Goal: Transaction & Acquisition: Obtain resource

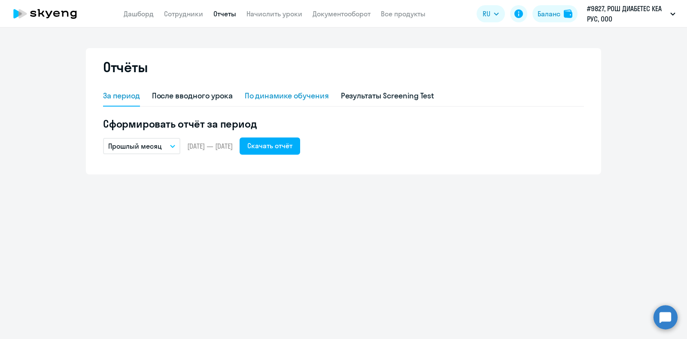
click at [293, 97] on div "По динамике обучения" at bounding box center [287, 95] width 84 height 11
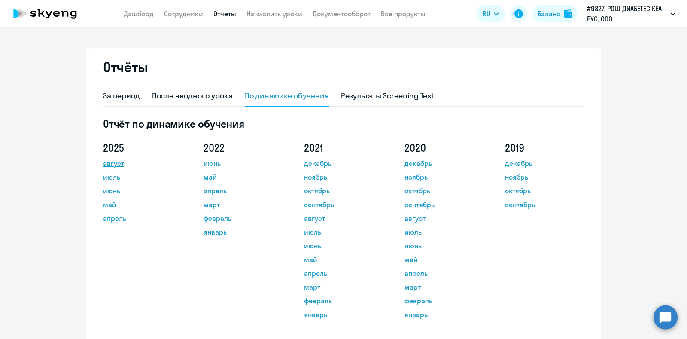
click at [110, 164] on link "август" at bounding box center [141, 163] width 77 height 10
click at [103, 176] on link "июль" at bounding box center [141, 177] width 77 height 10
click at [113, 192] on link "июнь" at bounding box center [141, 190] width 77 height 10
click at [111, 205] on link "май" at bounding box center [141, 204] width 77 height 10
click at [106, 217] on link "апрель" at bounding box center [141, 218] width 77 height 10
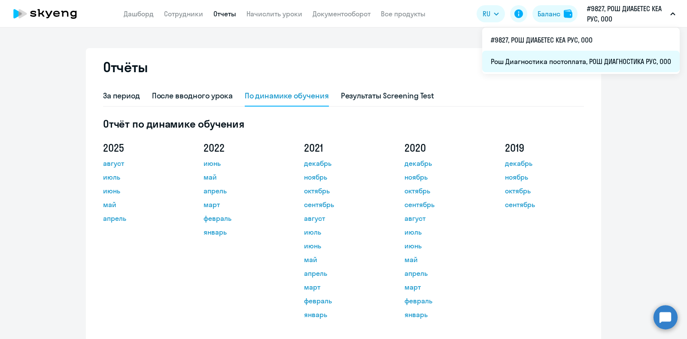
click at [597, 62] on li "Рош Диагностика постоплата, РОШ ДИАГНОСТИКА РУС, ООО" at bounding box center [580, 61] width 197 height 21
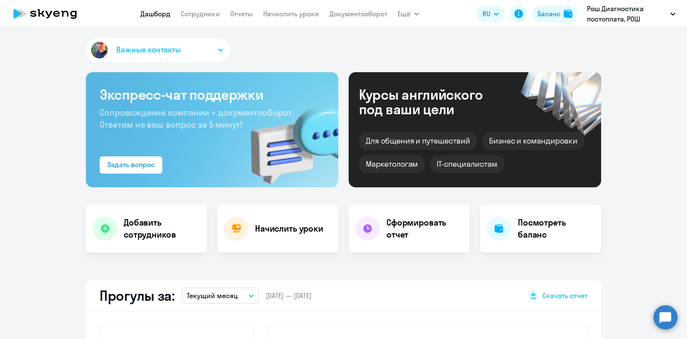
select select "30"
click at [248, 14] on link "Отчеты" at bounding box center [241, 13] width 23 height 9
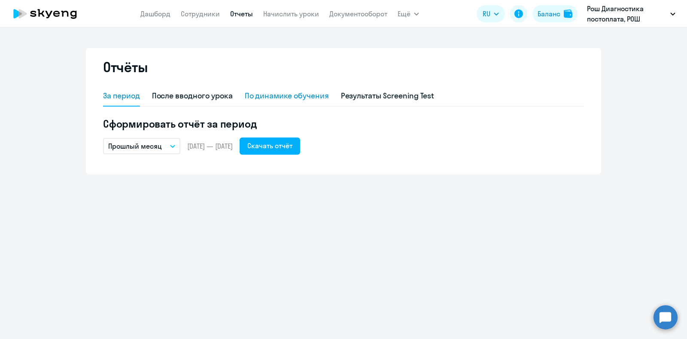
click at [316, 93] on div "По динамике обучения" at bounding box center [287, 95] width 84 height 11
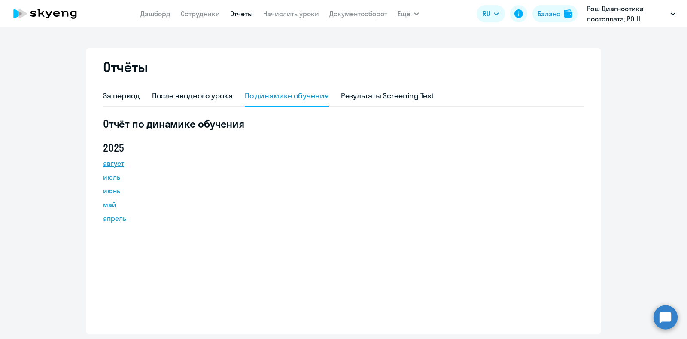
click at [109, 162] on link "август" at bounding box center [141, 163] width 77 height 10
click at [111, 176] on link "июль" at bounding box center [141, 177] width 77 height 10
